Goal: Task Accomplishment & Management: Manage account settings

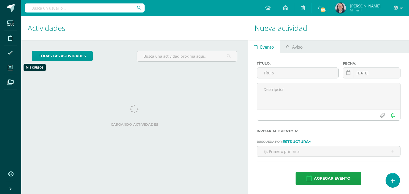
click at [10, 68] on icon at bounding box center [10, 67] width 5 height 5
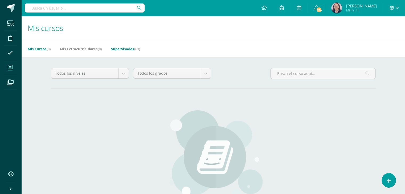
click at [122, 48] on link "Supervisados (63)" at bounding box center [125, 49] width 29 height 9
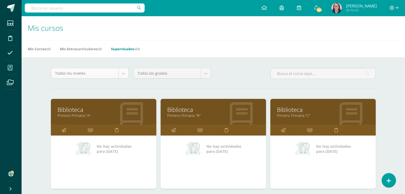
click at [122, 78] on div "Todos los niveles" at bounding box center [90, 73] width 78 height 11
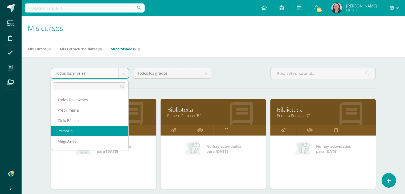
select select "6"
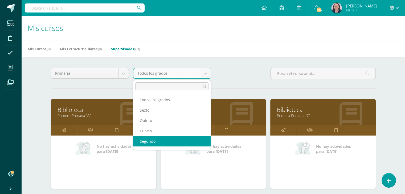
select select "13"
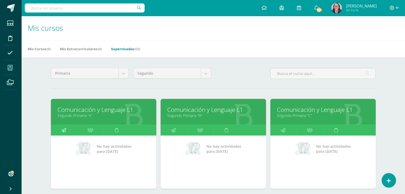
click at [63, 132] on icon at bounding box center [63, 130] width 5 height 10
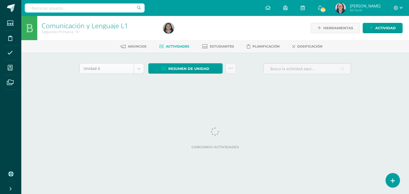
click at [137, 69] on body "Estudiantes Disciplina Asistencia Mis cursos Archivos Soporte Ayuda Reportar un…" at bounding box center [204, 49] width 409 height 99
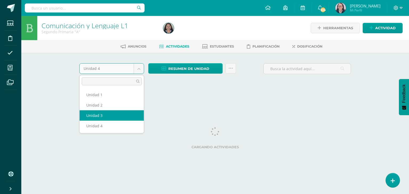
select select "Unidad 3"
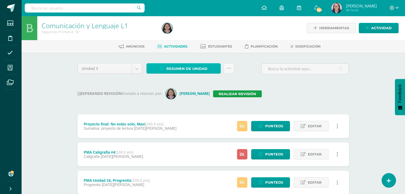
click at [172, 68] on span "Resumen de unidad" at bounding box center [186, 69] width 41 height 10
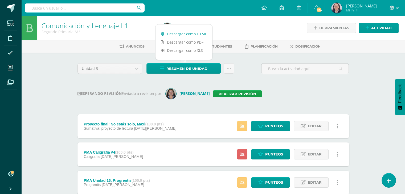
click at [188, 34] on link "Descargar como HTML" at bounding box center [183, 34] width 57 height 8
click at [231, 92] on link "Realizar revisión" at bounding box center [237, 94] width 49 height 7
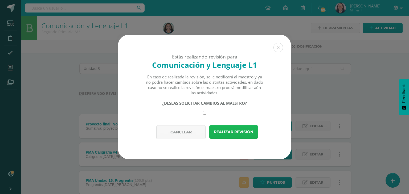
click at [227, 133] on button "Realizar revisión" at bounding box center [233, 132] width 49 height 14
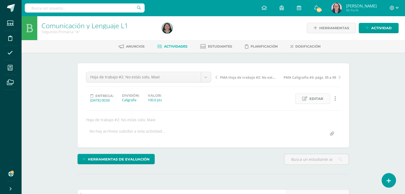
click at [321, 99] on span "Editar" at bounding box center [316, 99] width 14 height 10
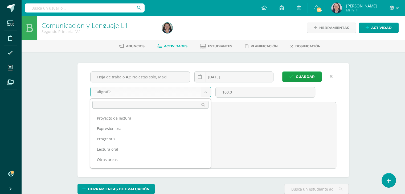
scroll to position [28, 0]
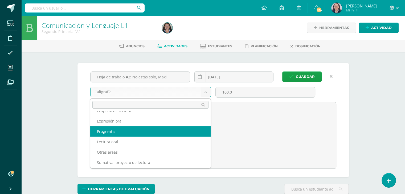
scroll to position [0, 0]
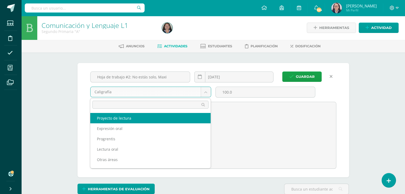
select select "235358"
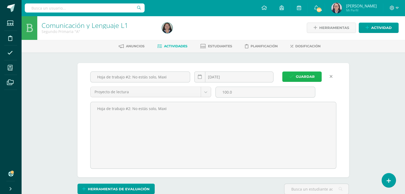
click at [304, 76] on span "Guardar" at bounding box center [305, 77] width 19 height 10
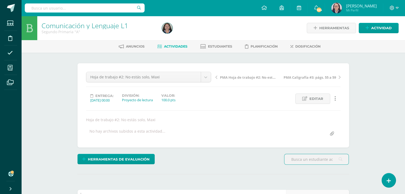
scroll to position [0, 0]
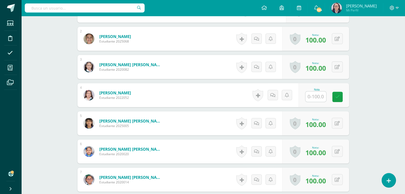
scroll to position [192, 0]
click at [314, 96] on input "text" at bounding box center [315, 96] width 21 height 10
type input "90"
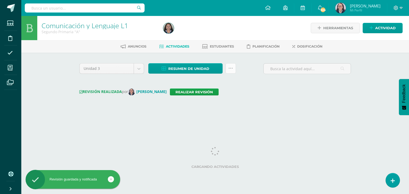
click at [231, 69] on icon at bounding box center [230, 68] width 5 height 5
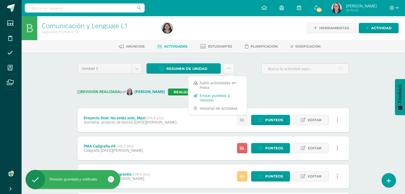
click at [204, 99] on link "Enviar punteos a revision" at bounding box center [217, 98] width 59 height 13
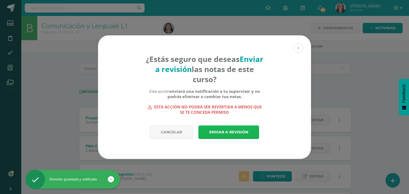
click at [231, 132] on link "Enviar a revisión" at bounding box center [228, 133] width 61 height 14
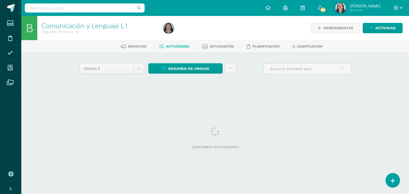
select select "Unidad 3"
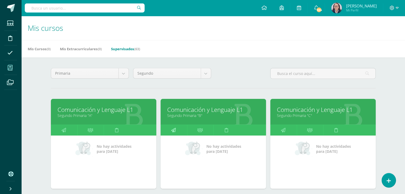
click at [174, 130] on icon at bounding box center [173, 130] width 5 height 10
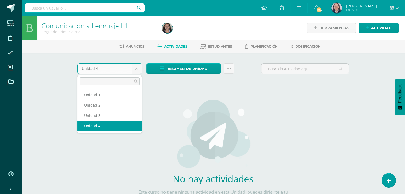
click at [136, 70] on body "Estudiantes Disciplina Asistencia Mis cursos Archivos Soporte Ayuda Reportar un…" at bounding box center [202, 114] width 405 height 229
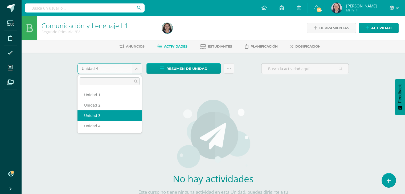
select select "Unidad 3"
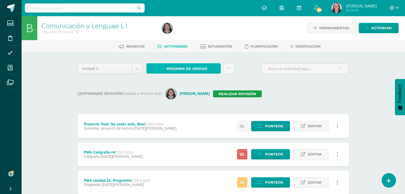
click at [186, 69] on span "Resumen de unidad" at bounding box center [186, 69] width 41 height 10
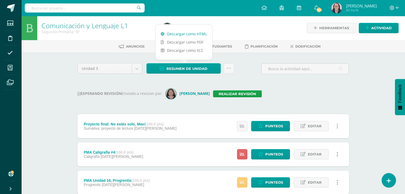
click at [182, 34] on link "Descargar como HTML" at bounding box center [183, 34] width 57 height 8
click at [224, 95] on link "Realizar revisión" at bounding box center [237, 94] width 49 height 7
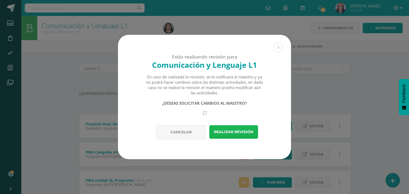
click at [225, 132] on button "Realizar revisión" at bounding box center [233, 132] width 49 height 14
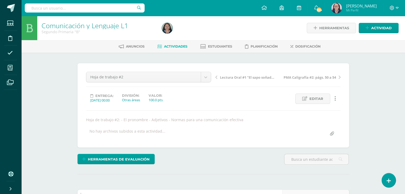
click at [316, 100] on span "Editar" at bounding box center [316, 99] width 14 height 10
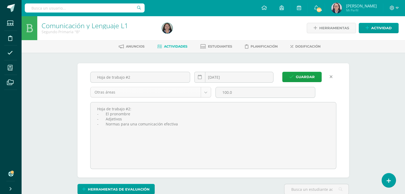
scroll to position [0, 0]
click at [199, 77] on icon at bounding box center [200, 77] width 4 height 5
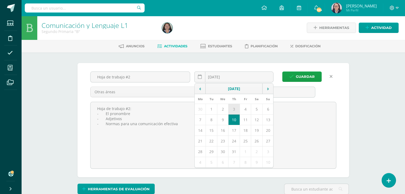
click at [234, 107] on td "3" at bounding box center [233, 109] width 11 height 11
type input "2025-07-03"
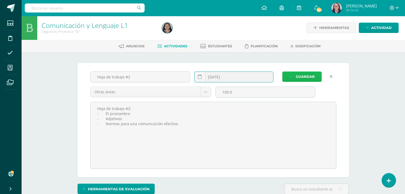
click at [308, 77] on span "Guardar" at bounding box center [305, 77] width 19 height 10
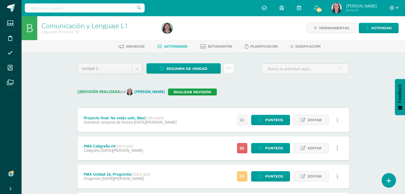
click at [228, 71] on link at bounding box center [229, 68] width 10 height 10
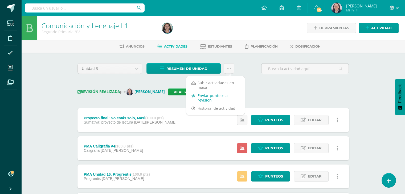
click at [207, 98] on link "Enviar punteos a revision" at bounding box center [215, 98] width 59 height 13
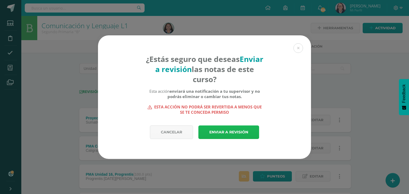
click at [241, 133] on link "Enviar a revisión" at bounding box center [228, 133] width 61 height 14
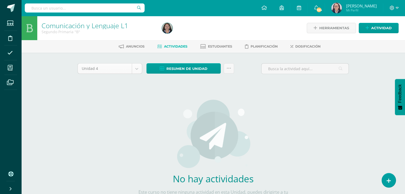
click at [136, 69] on body "Estudiantes Disciplina Asistencia Mis cursos Archivos Soporte Ayuda Reportar un…" at bounding box center [202, 114] width 405 height 229
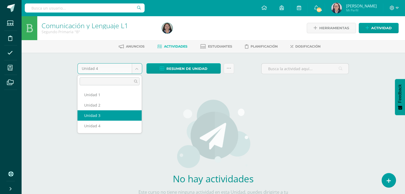
select select "Unidad 3"
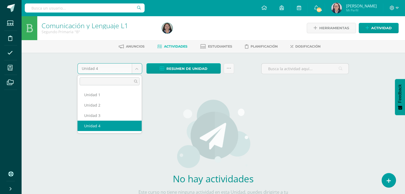
click at [136, 70] on body "Estudiantes Disciplina Asistencia Mis cursos Archivos Soporte Ayuda Reportar un…" at bounding box center [202, 114] width 405 height 229
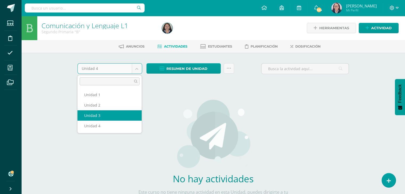
select select "Unidad 3"
